Goal: Check status: Check status

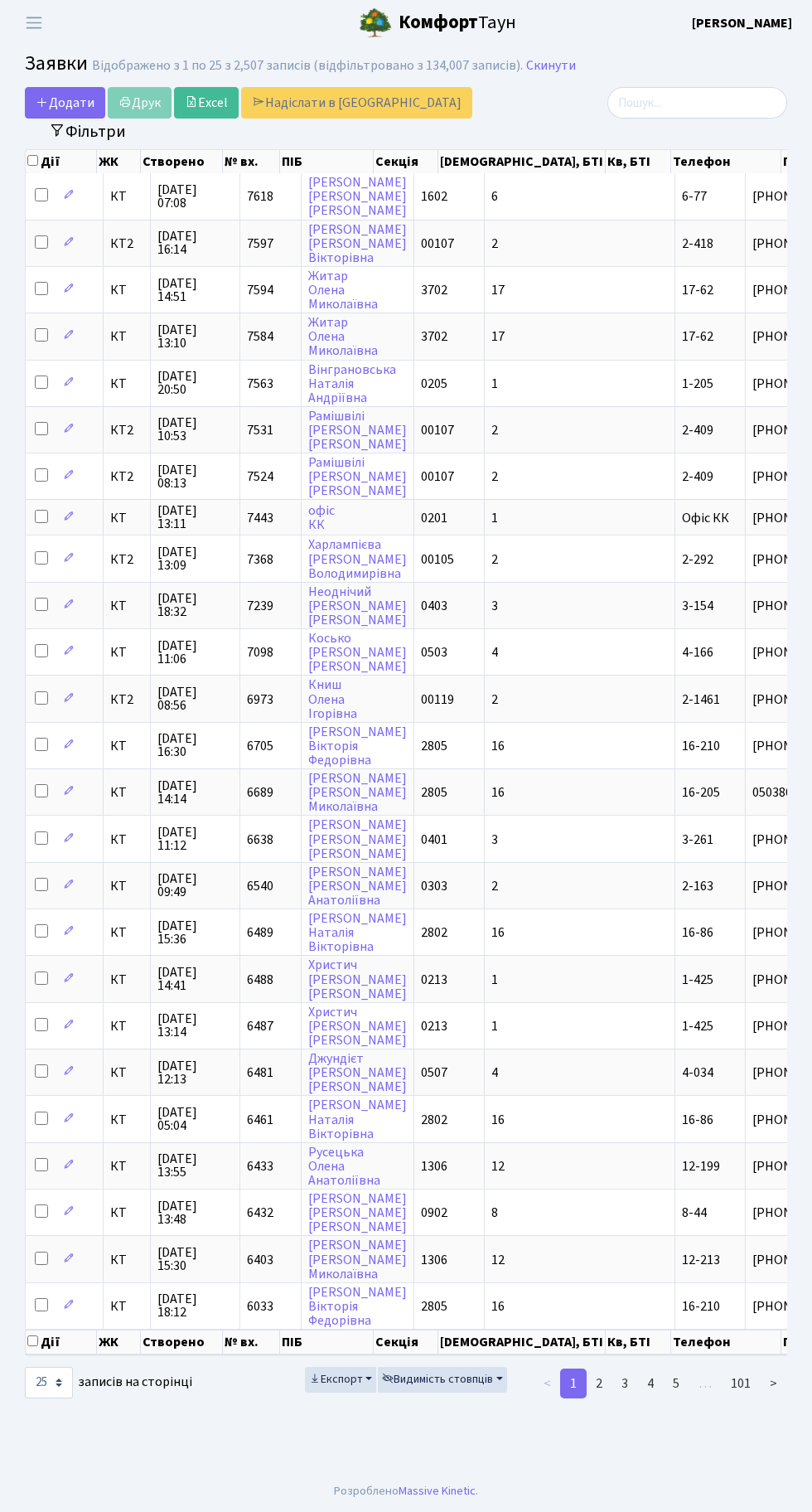
select select "25"
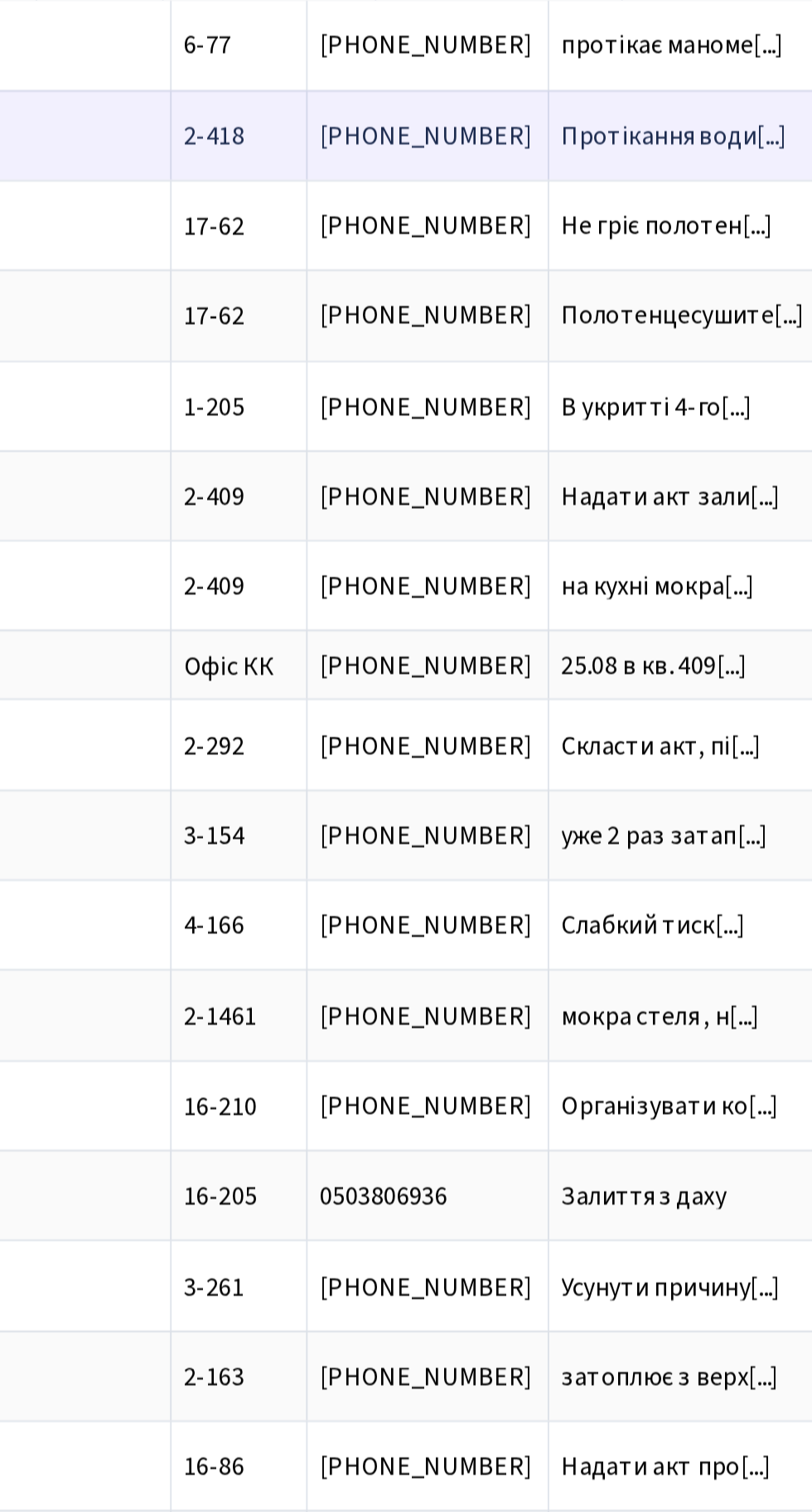
click at [548, 235] on span "Протікання води[...]" at bounding box center [607, 244] width 118 height 18
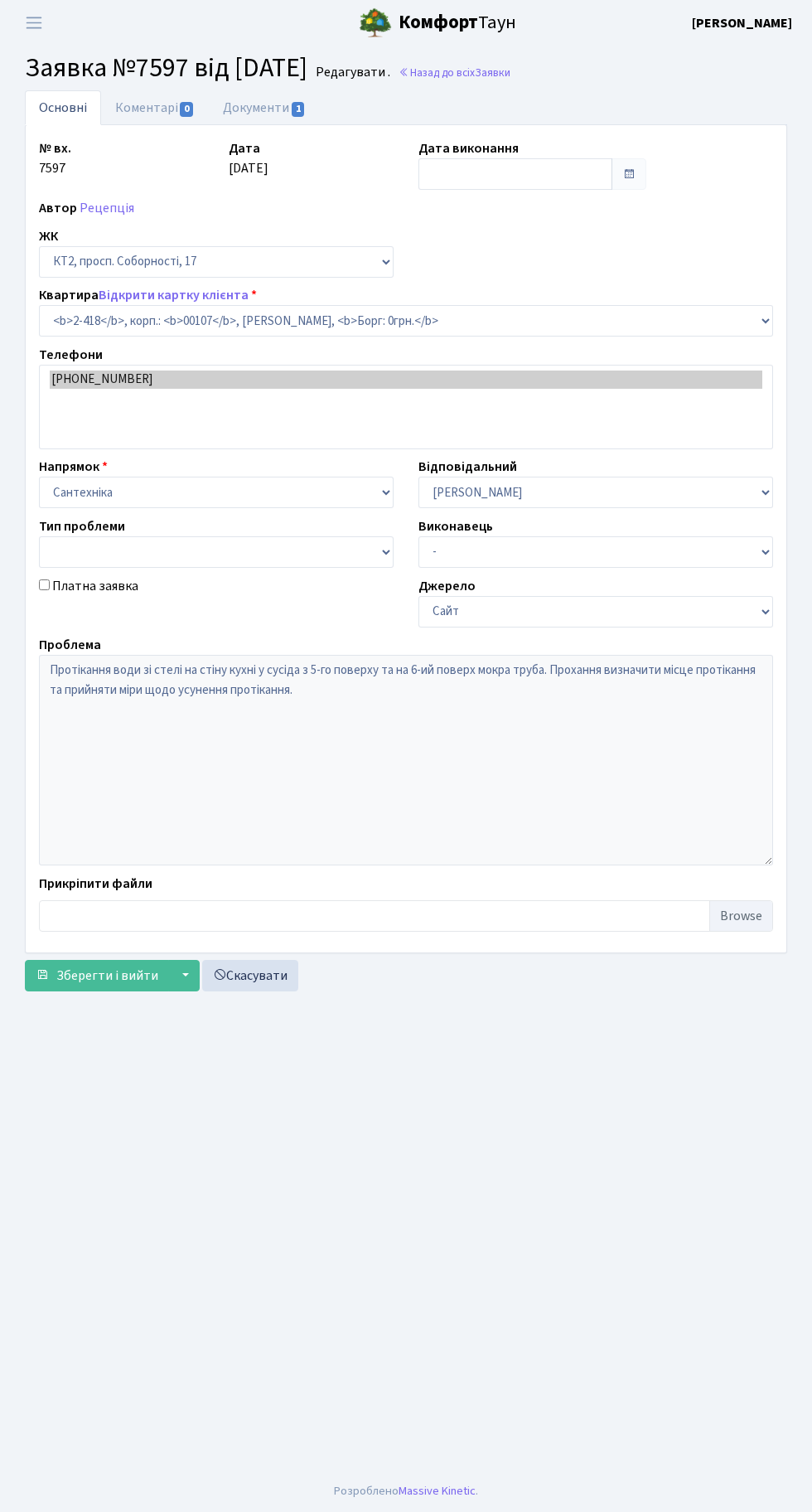
select select "15469"
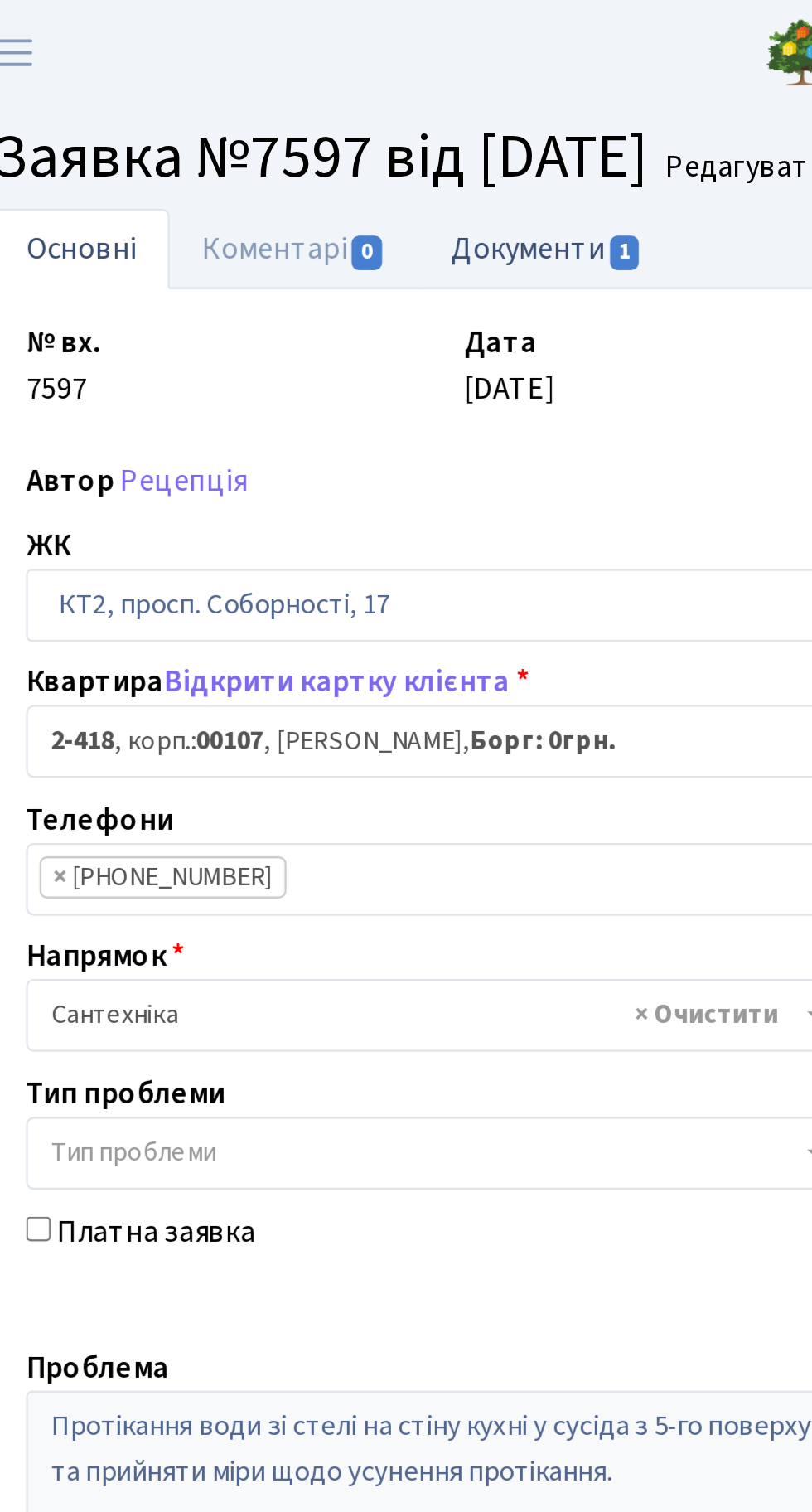
click at [287, 107] on link "Документи 1" at bounding box center [264, 107] width 111 height 34
select select "25"
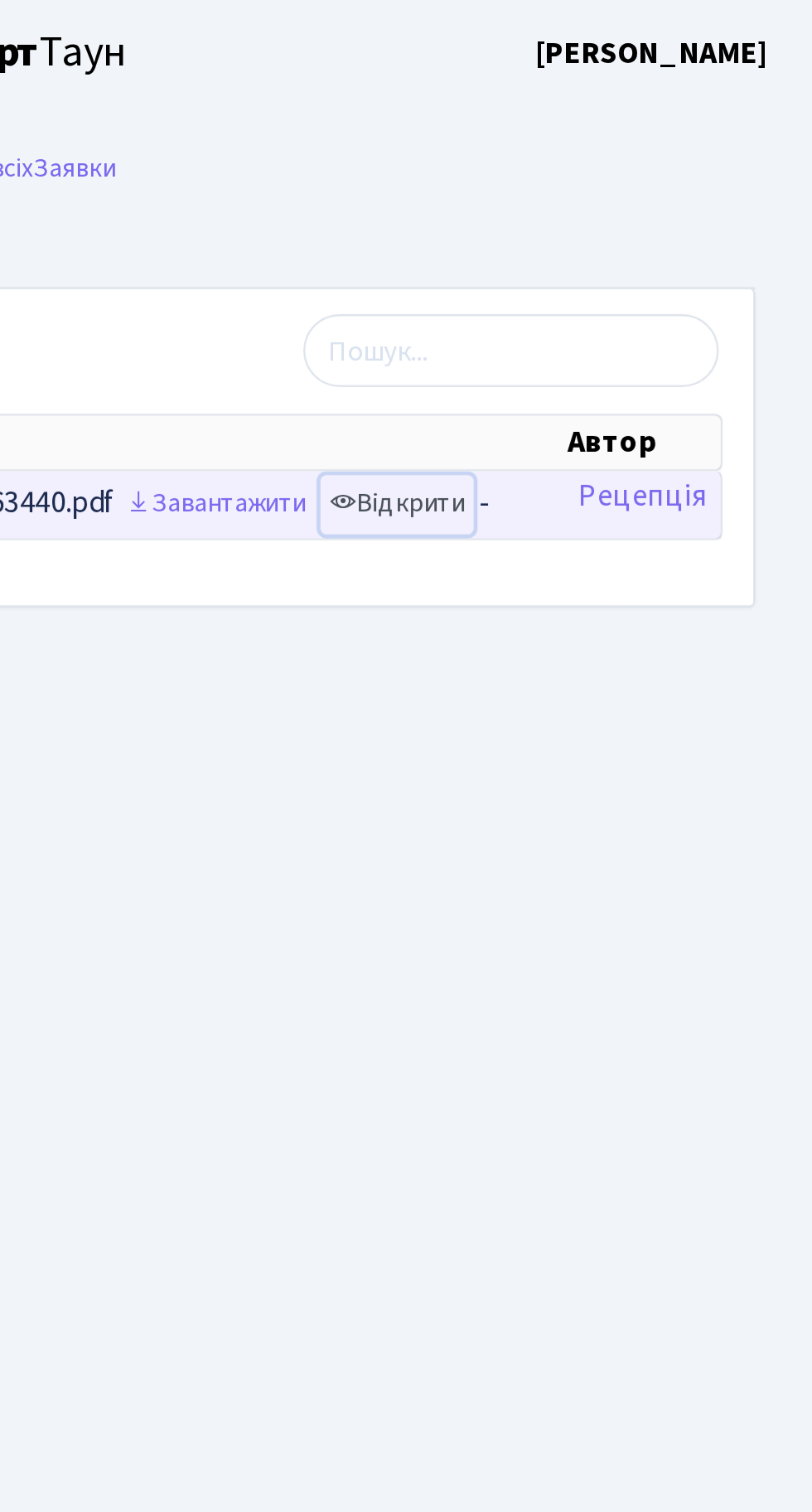
click at [648, 211] on link "Відкрити" at bounding box center [632, 217] width 66 height 25
